Goal: Information Seeking & Learning: Learn about a topic

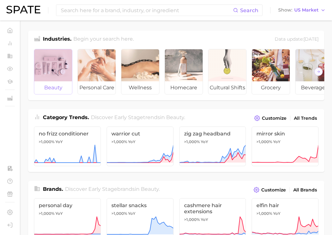
click at [49, 64] on div at bounding box center [53, 65] width 38 height 32
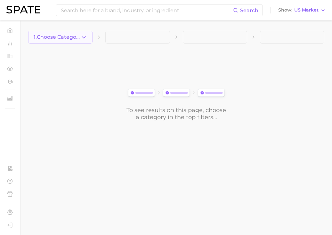
click at [73, 37] on span "1. Choose Category" at bounding box center [57, 37] width 47 height 6
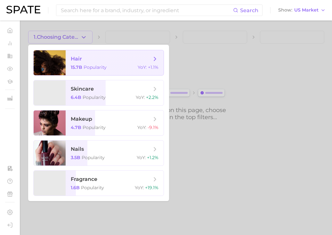
click at [80, 65] on span "15.7b" at bounding box center [77, 67] width 12 height 6
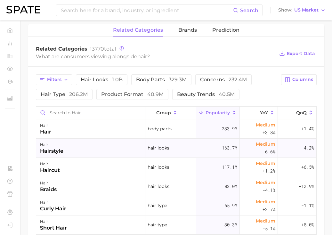
scroll to position [210, 0]
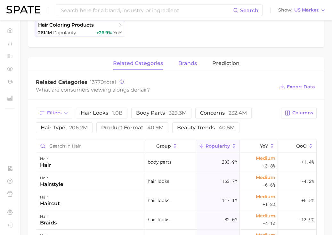
click at [188, 68] on button "brands" at bounding box center [187, 63] width 19 height 12
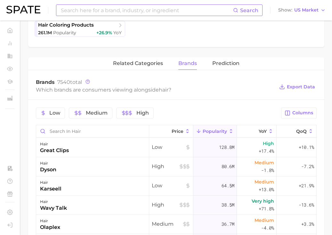
click at [203, 12] on input at bounding box center [146, 10] width 173 height 11
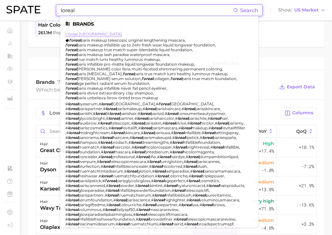
type input "loreal"
click at [81, 32] on link "l'oreal [GEOGRAPHIC_DATA]" at bounding box center [93, 34] width 57 height 5
